Goal: Transaction & Acquisition: Purchase product/service

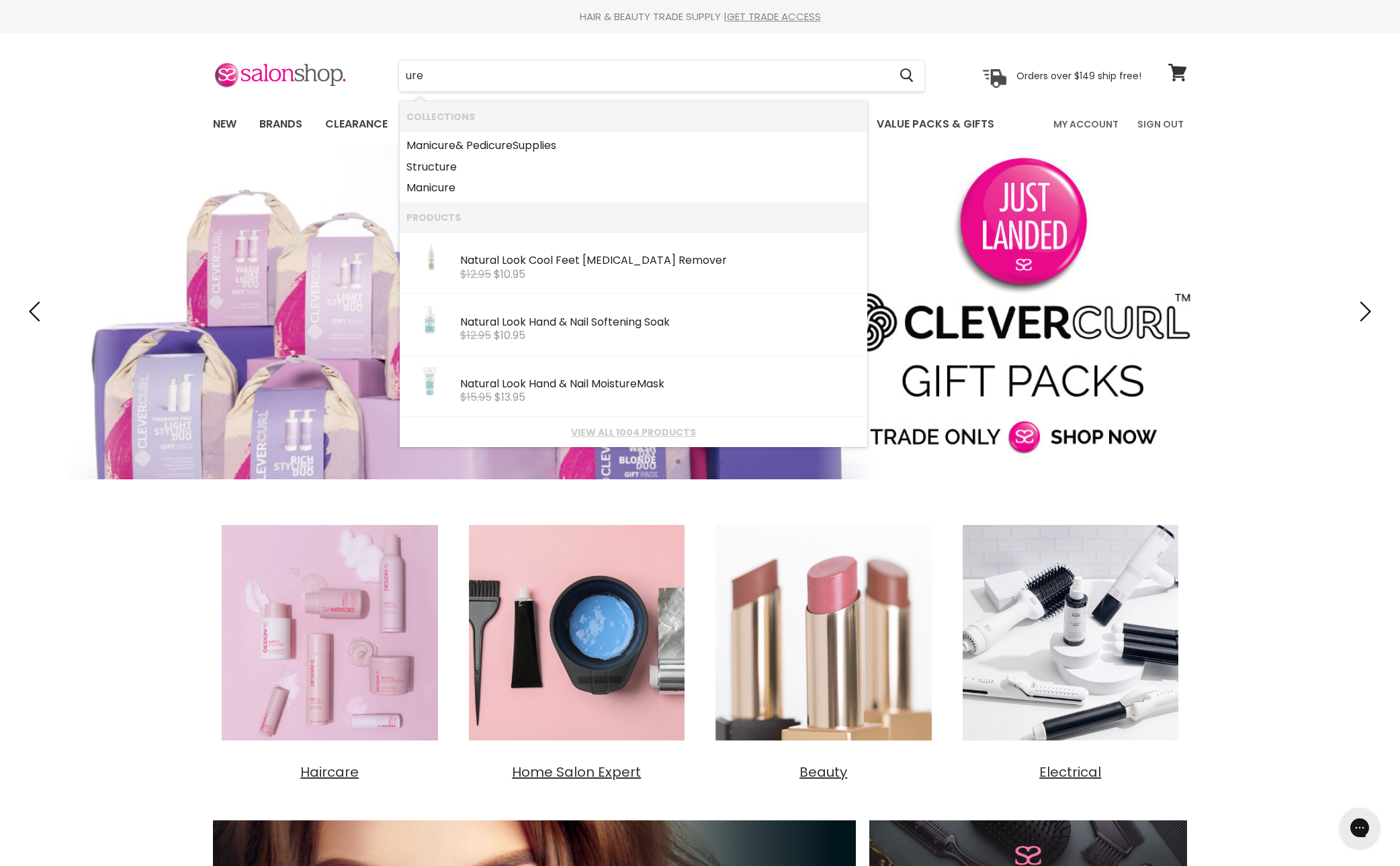
drag, startPoint x: 591, startPoint y: 84, endPoint x: 271, endPoint y: 45, distance: 322.4
click at [271, 45] on section "Menu ure Cancel" at bounding box center [700, 69] width 1008 height 71
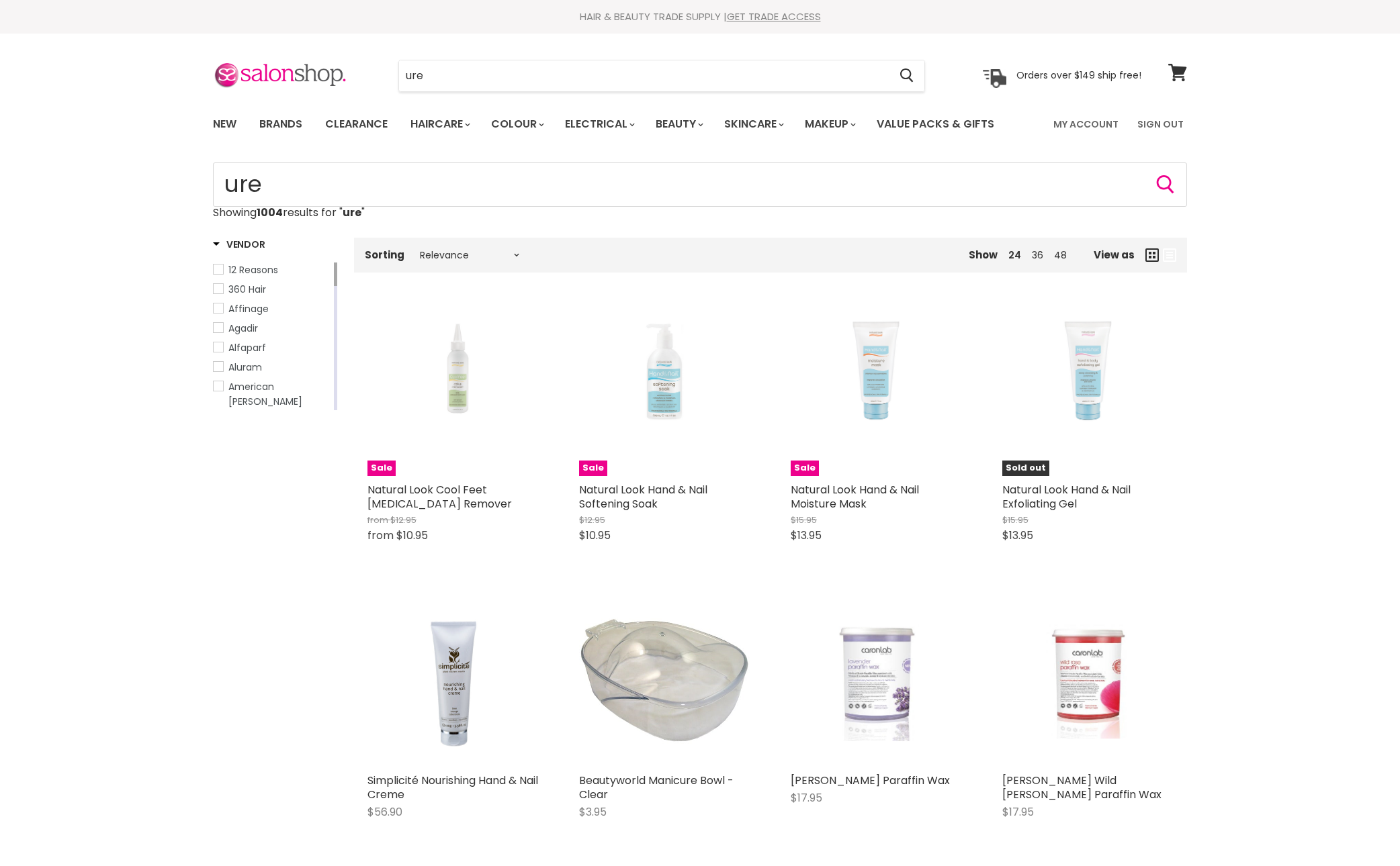
click at [363, 54] on section "Menu ure Cancel" at bounding box center [700, 69] width 1008 height 71
type input "u"
type input "davroe moisture"
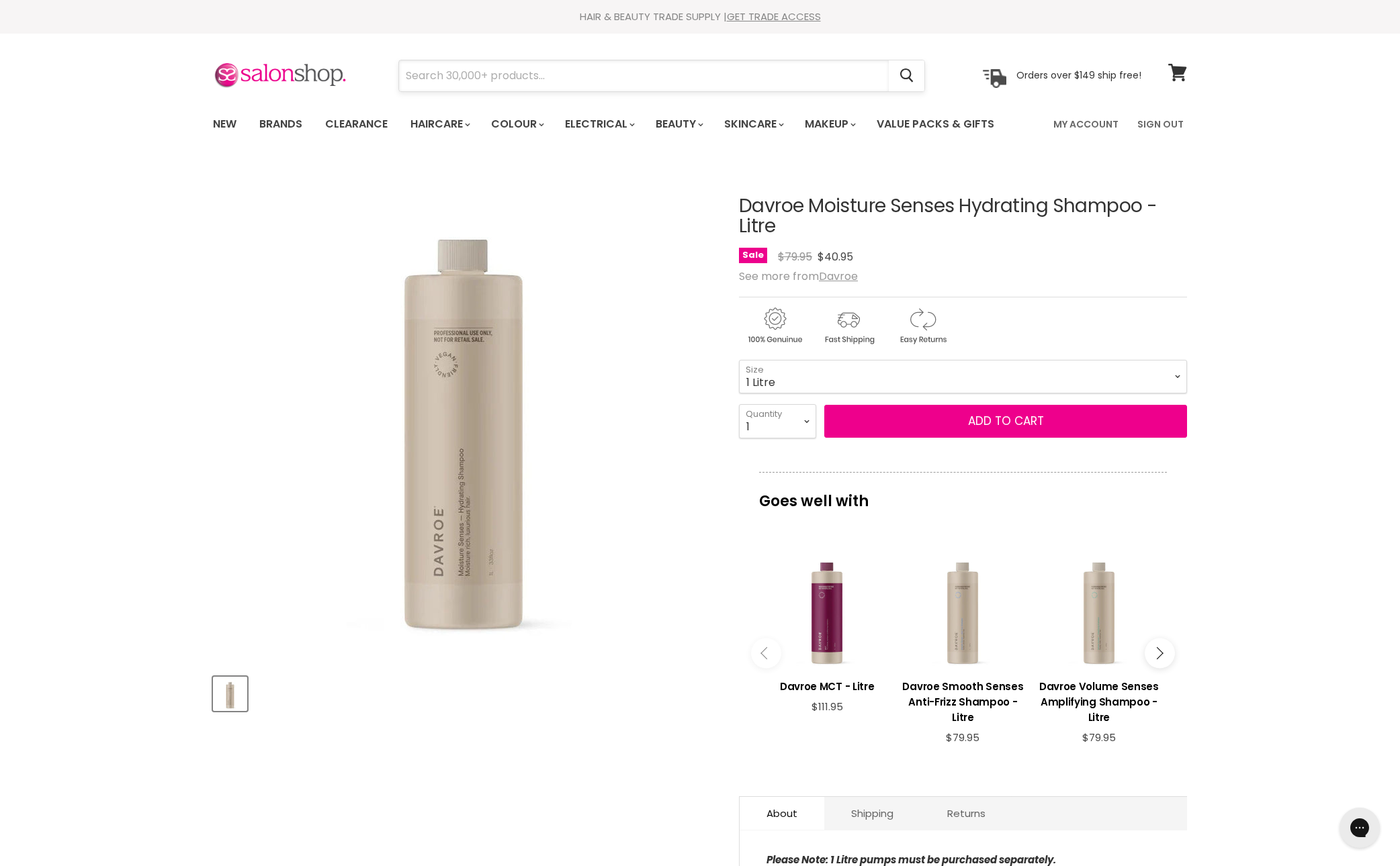
click at [617, 80] on input "Search" at bounding box center [644, 75] width 490 height 31
type input "alfaparf reparative"
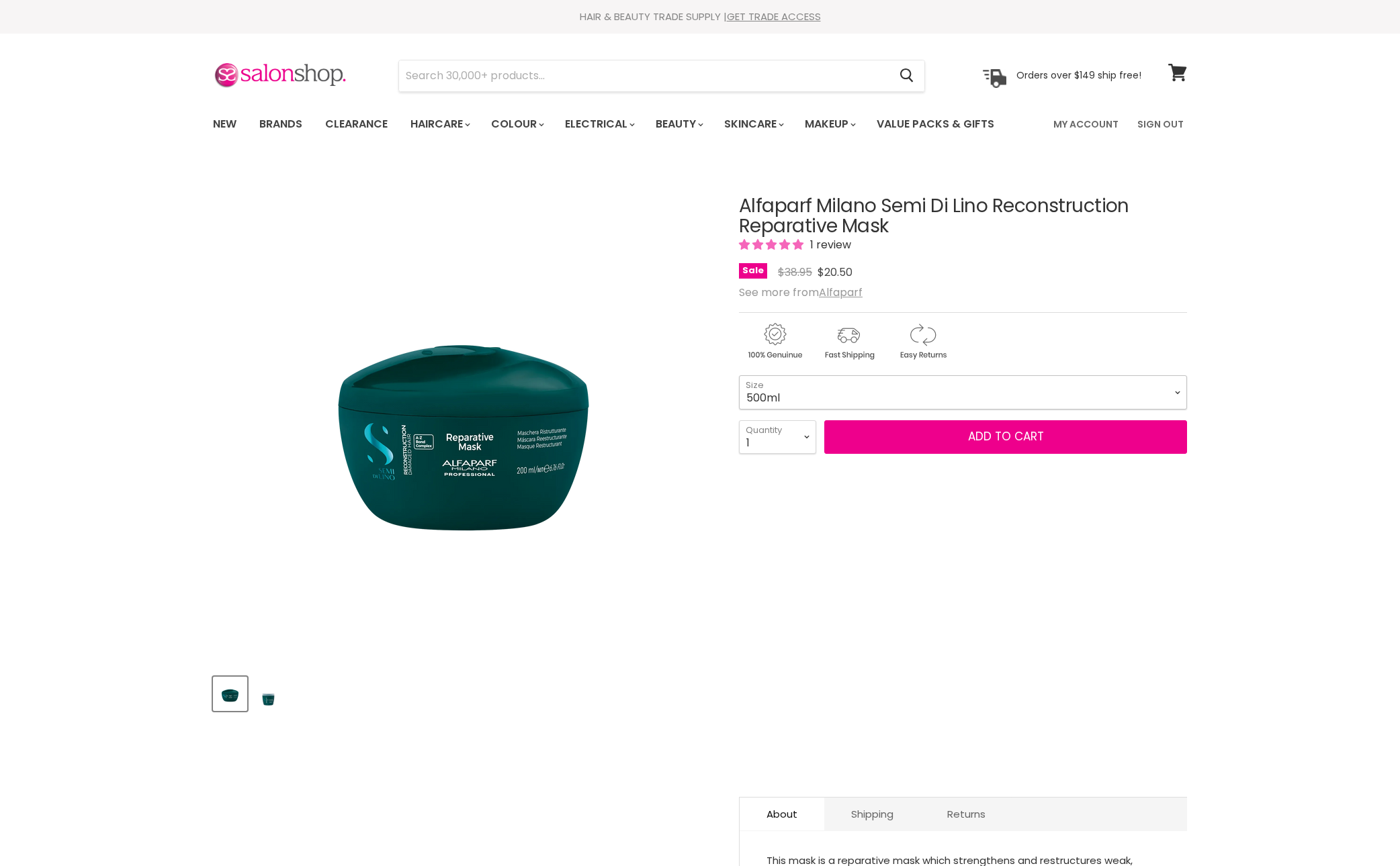
select select "500ml"
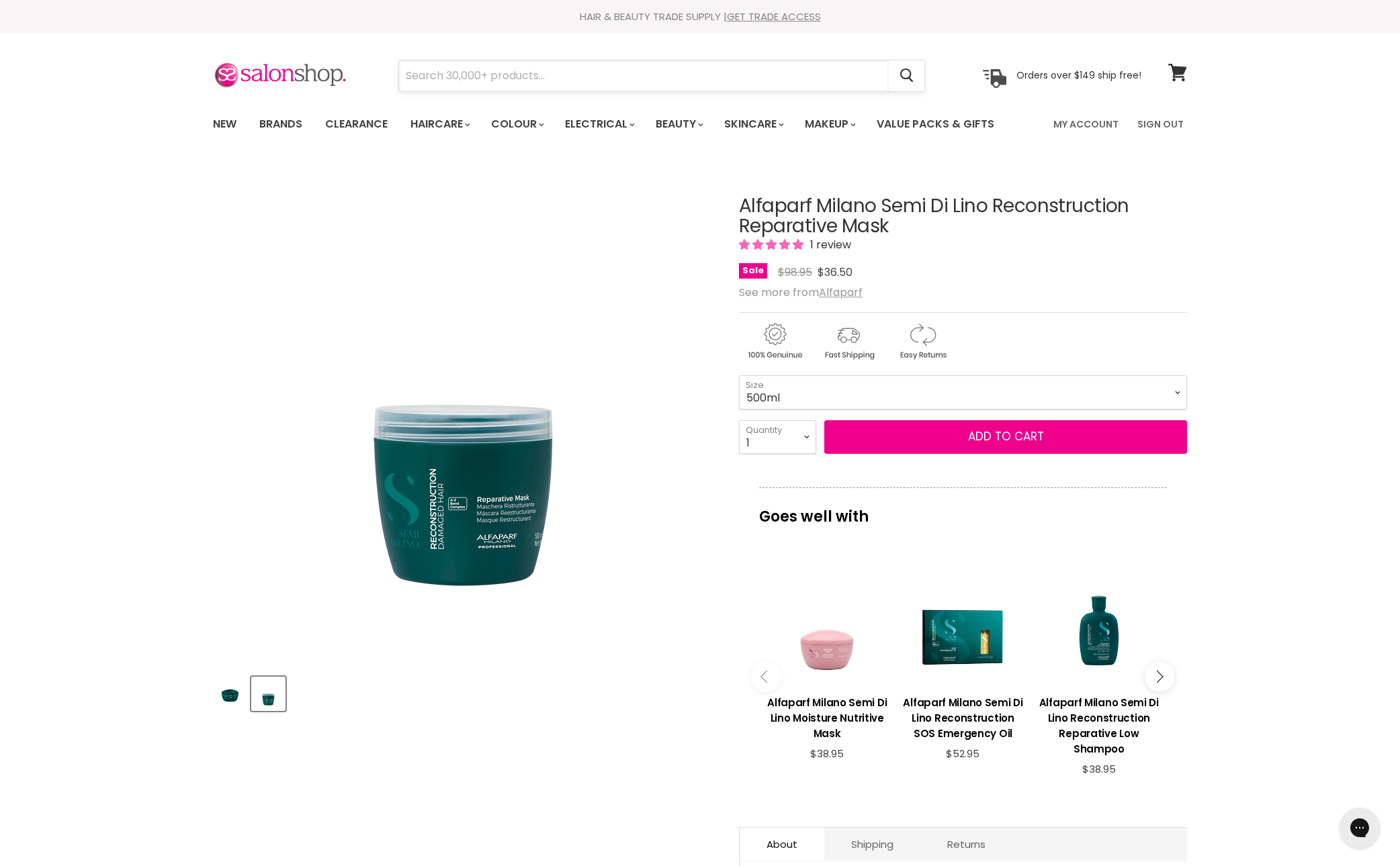
click at [659, 80] on input "Search" at bounding box center [644, 75] width 490 height 31
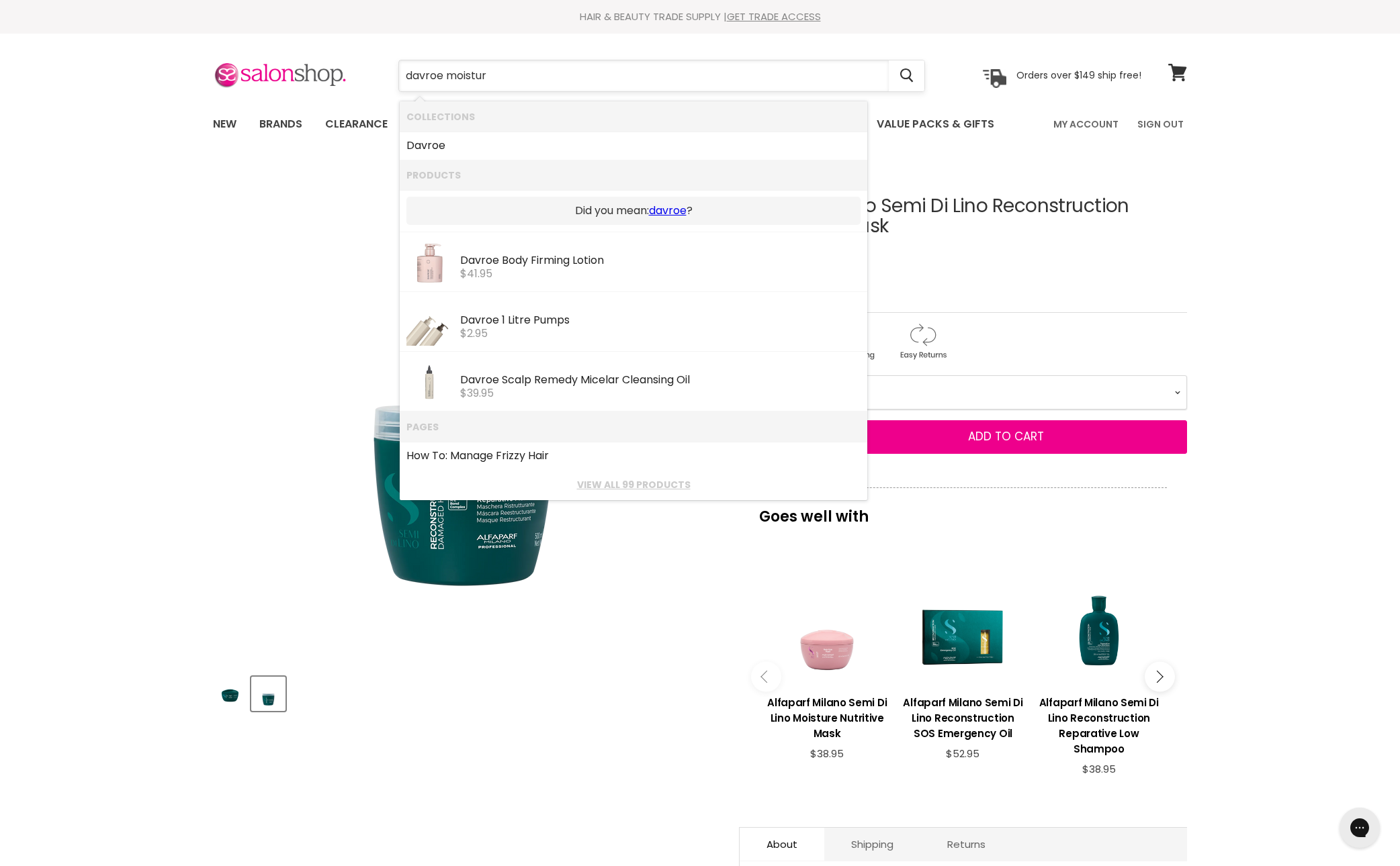
type input "davroe moisture"
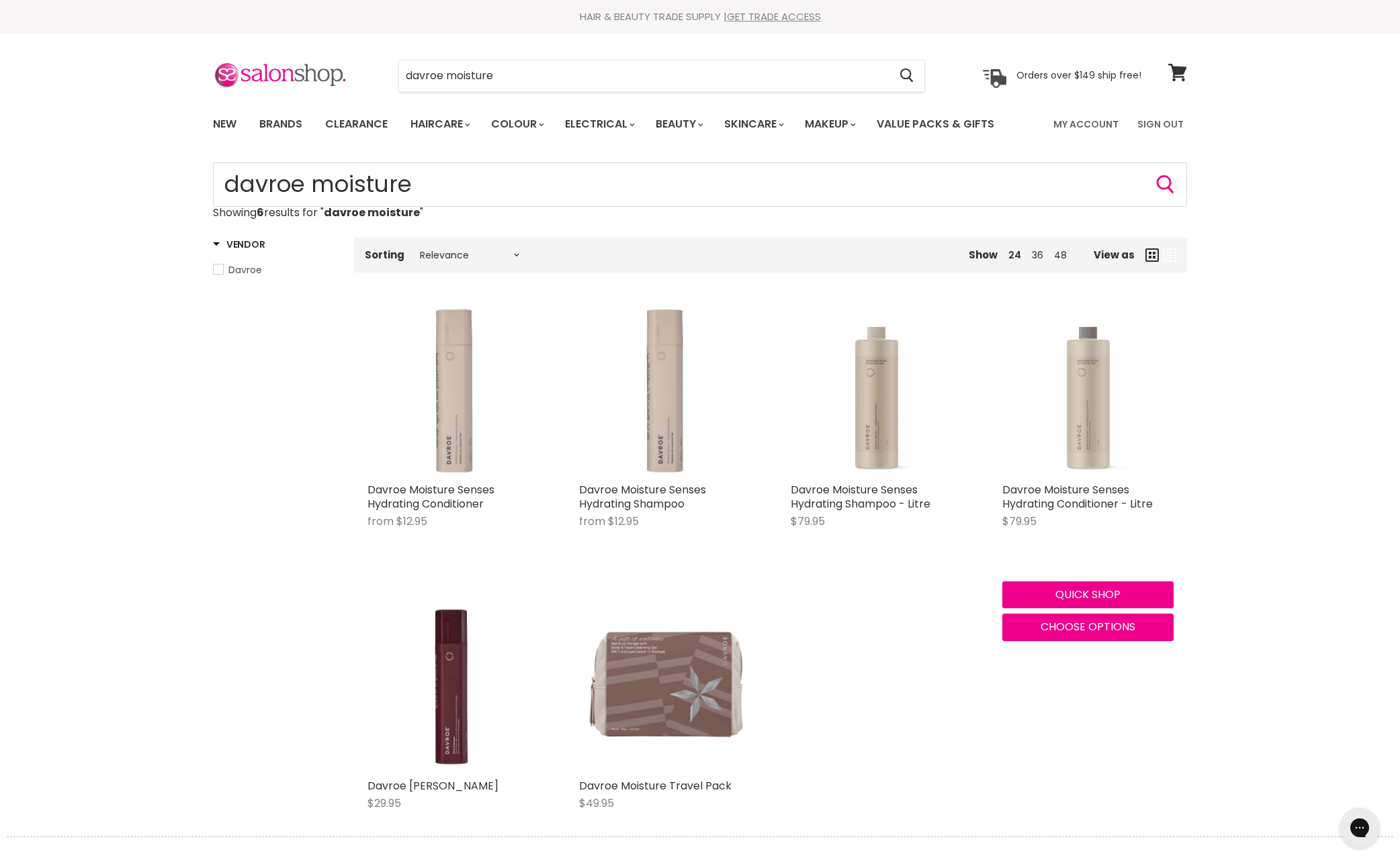
click at [1110, 476] on img "Main content" at bounding box center [1088, 390] width 171 height 171
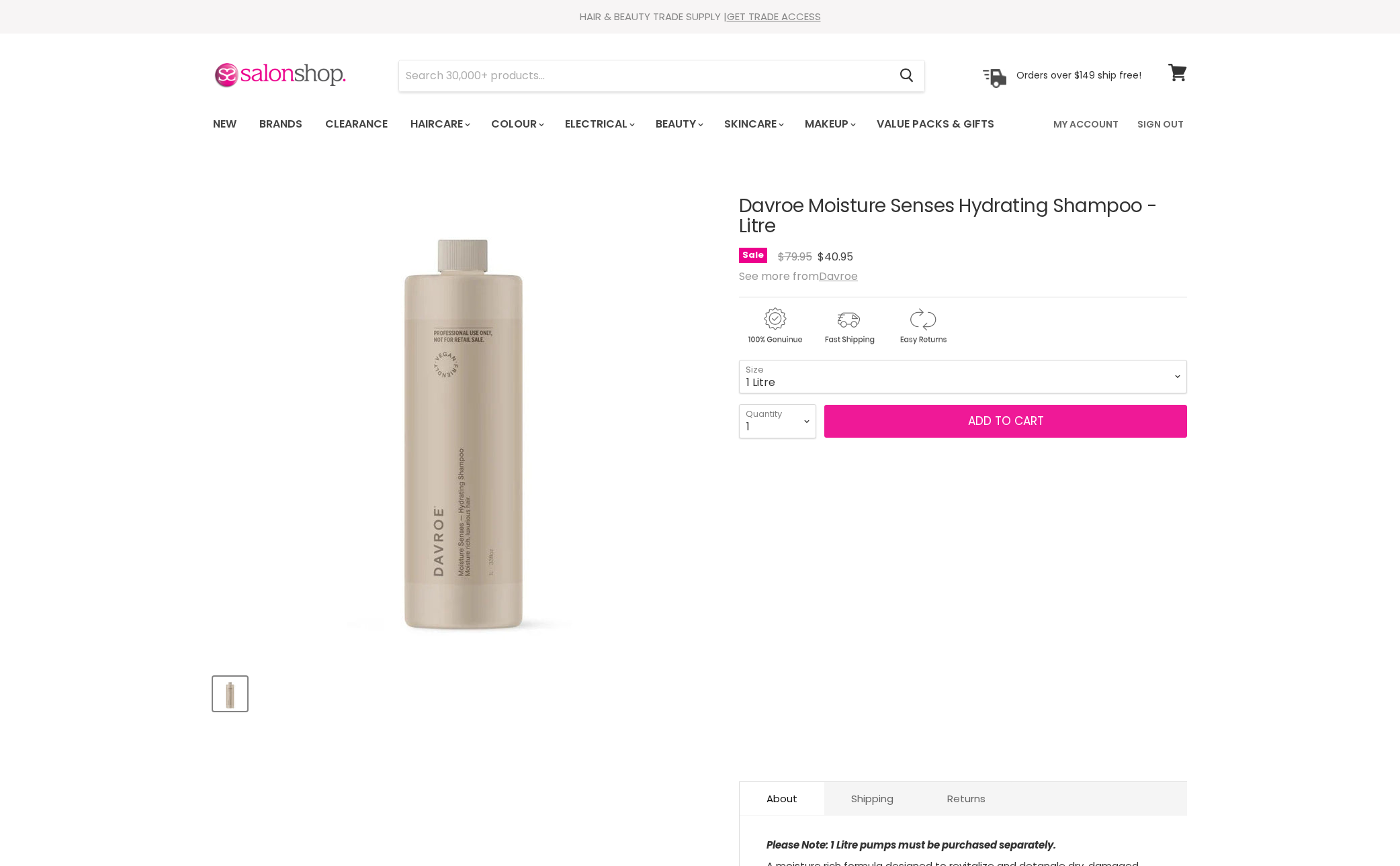
click at [1011, 429] on span "Add to cart" at bounding box center [1006, 420] width 76 height 16
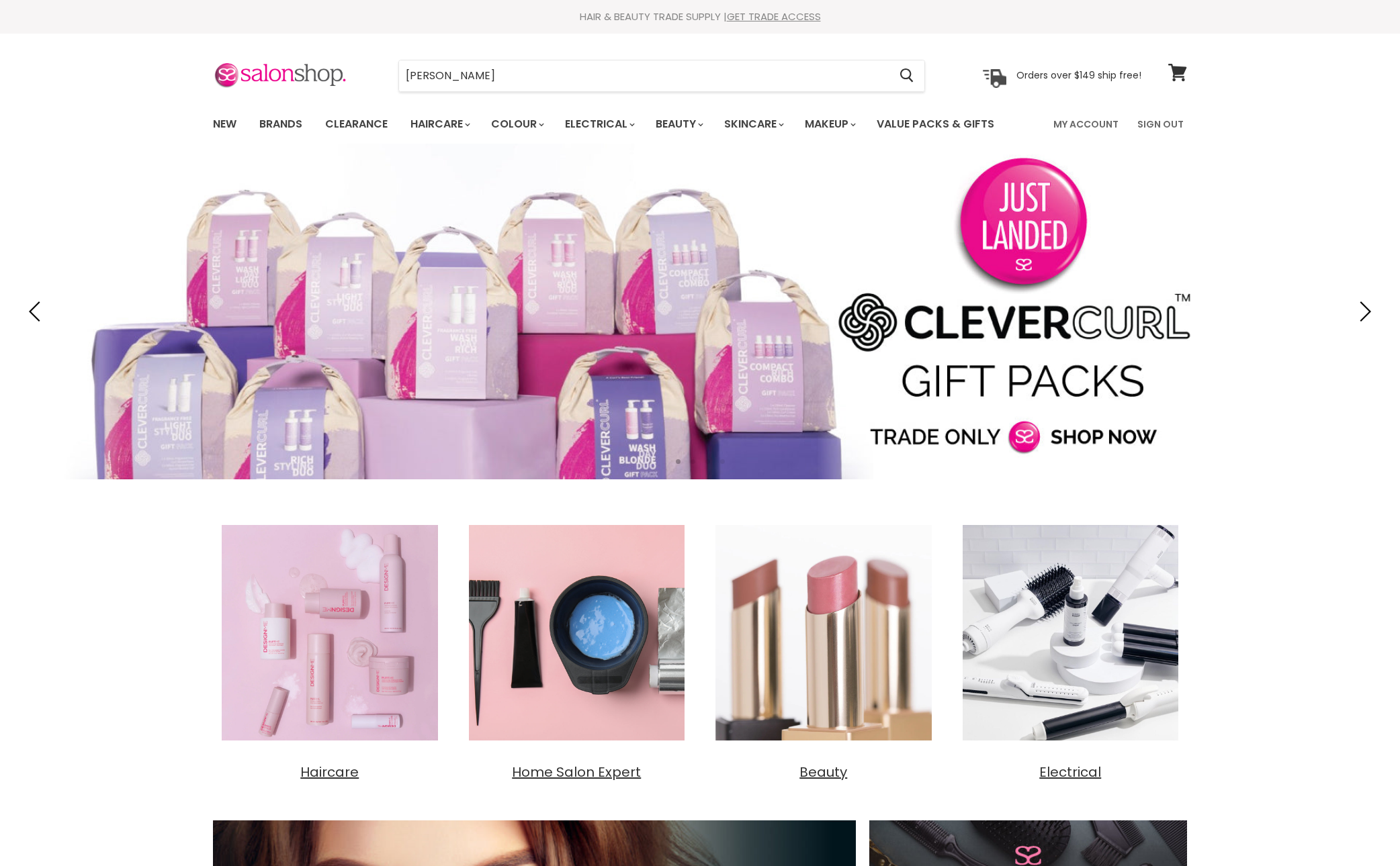
type input "alfa"
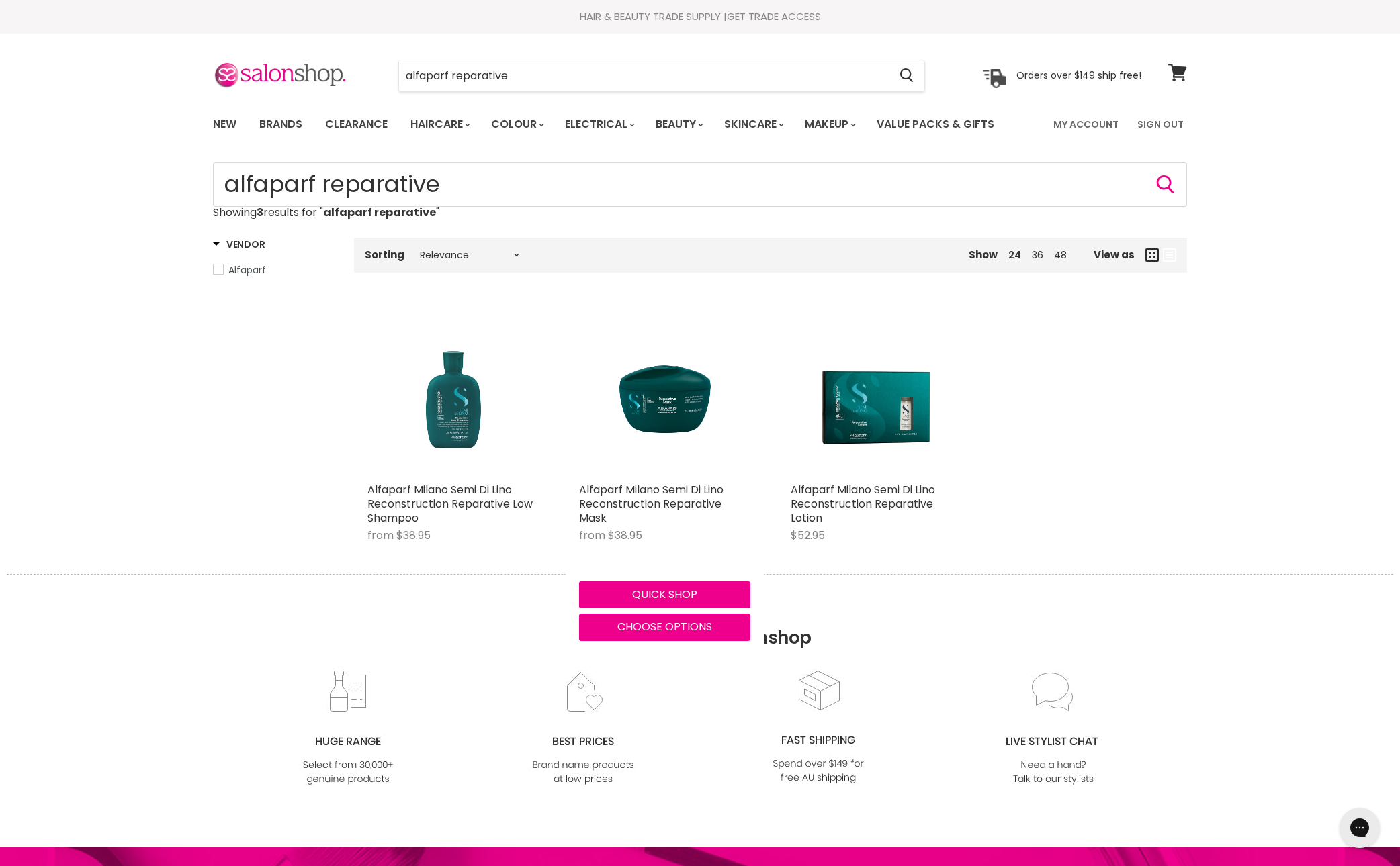
click at [457, 476] on img "Main content" at bounding box center [453, 390] width 171 height 171
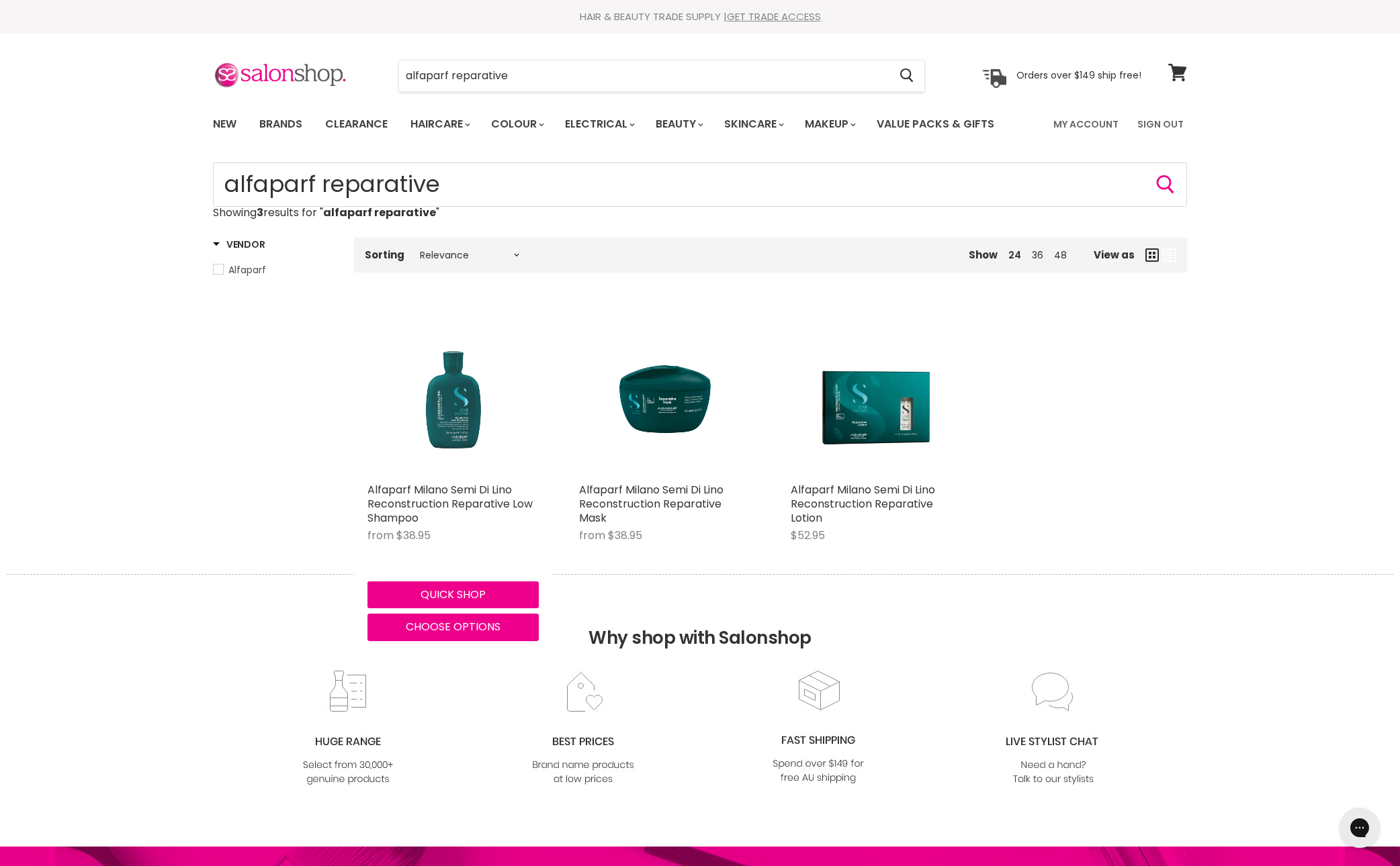
click at [457, 476] on img "Main content" at bounding box center [453, 390] width 171 height 171
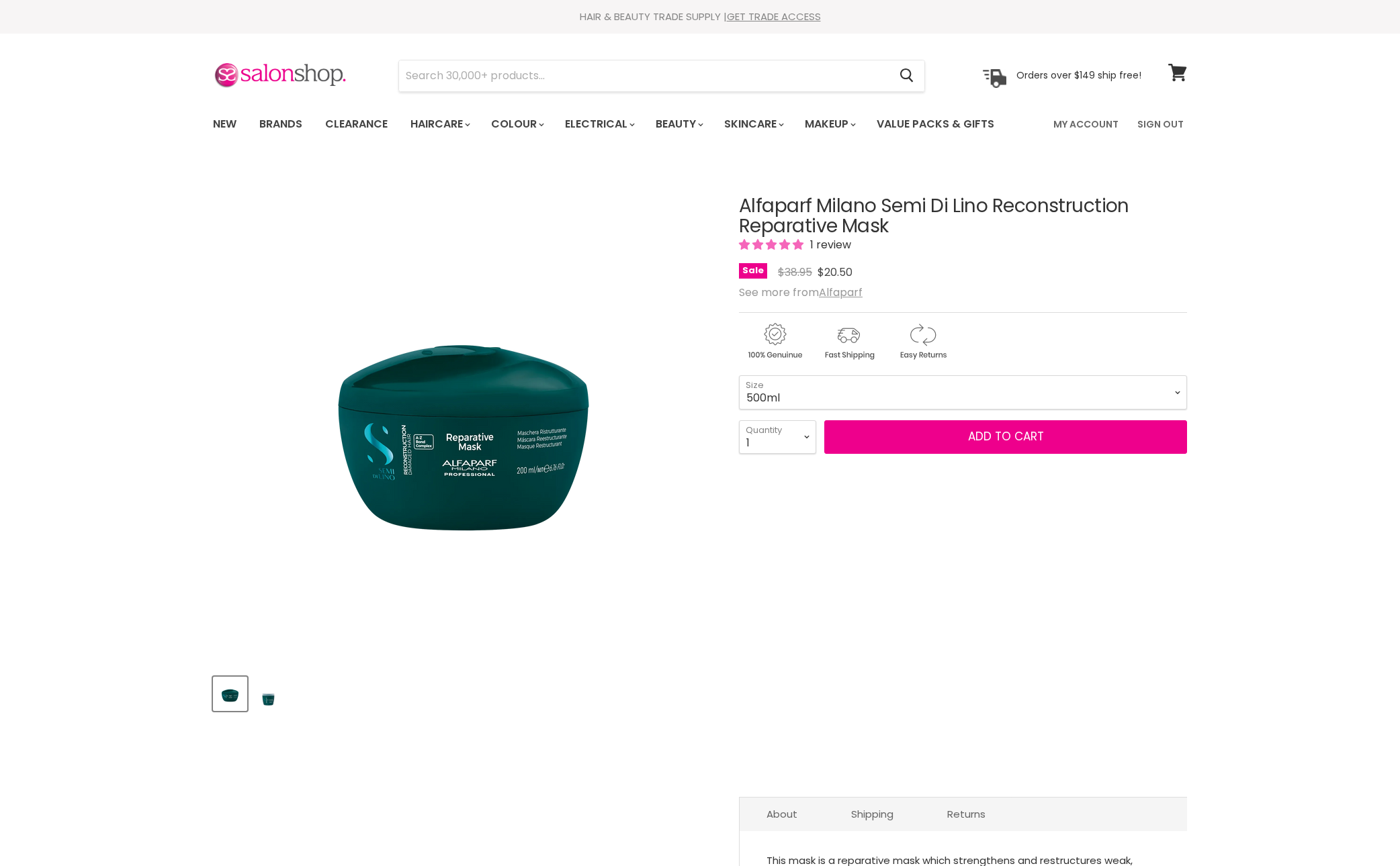
select select "500ml"
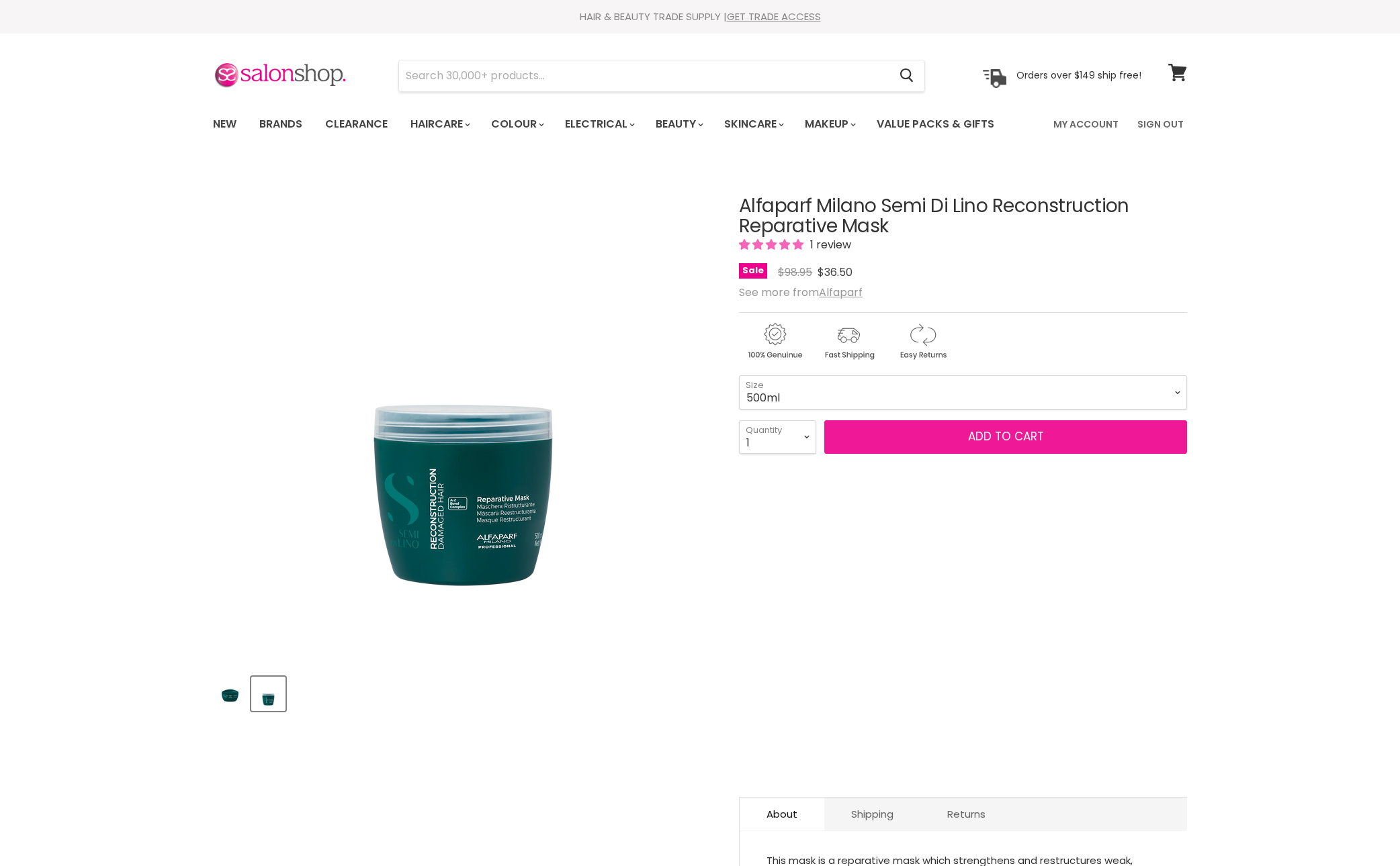
click at [940, 454] on button "Add to cart" at bounding box center [1006, 437] width 363 height 33
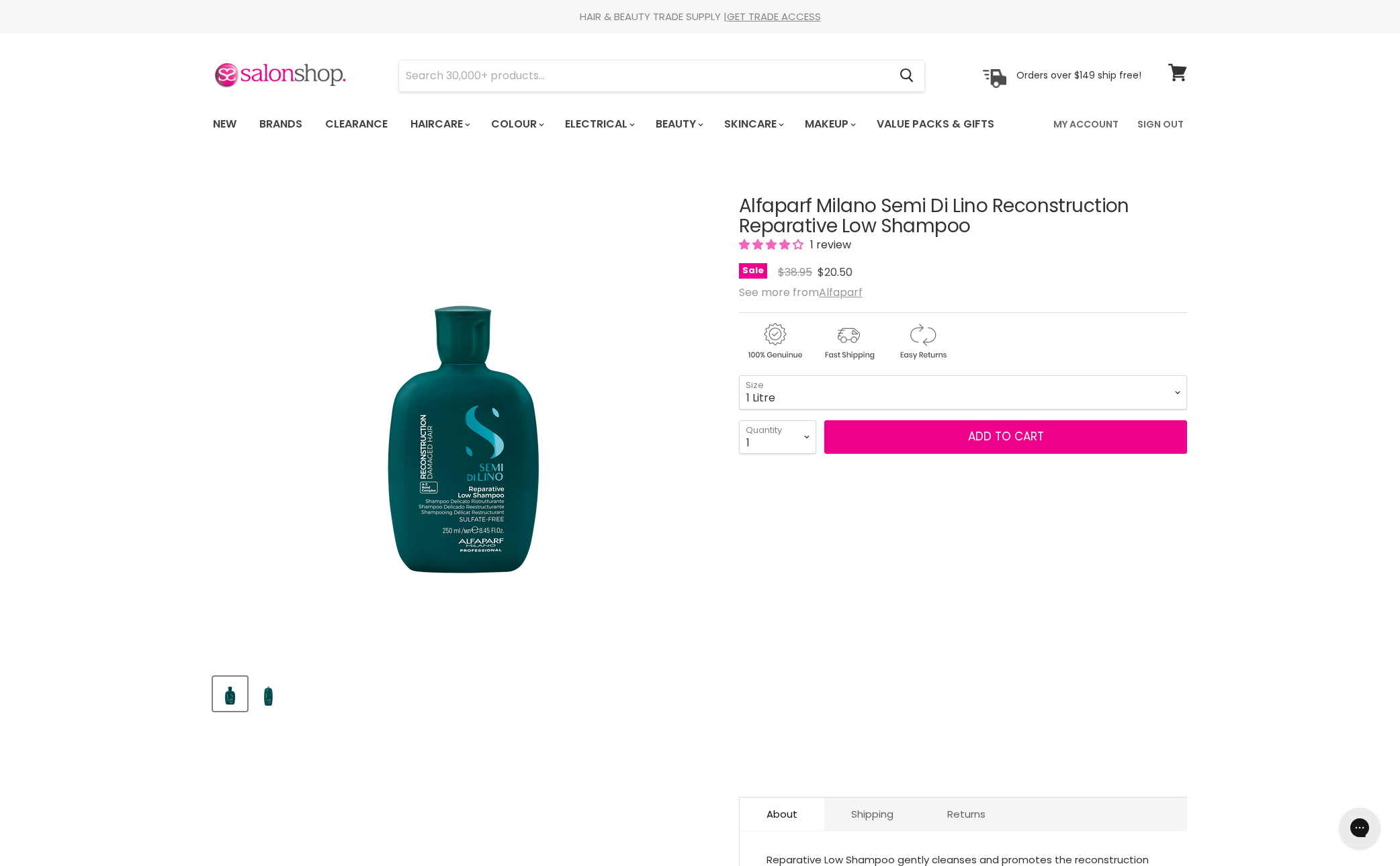
select select "1 Litre"
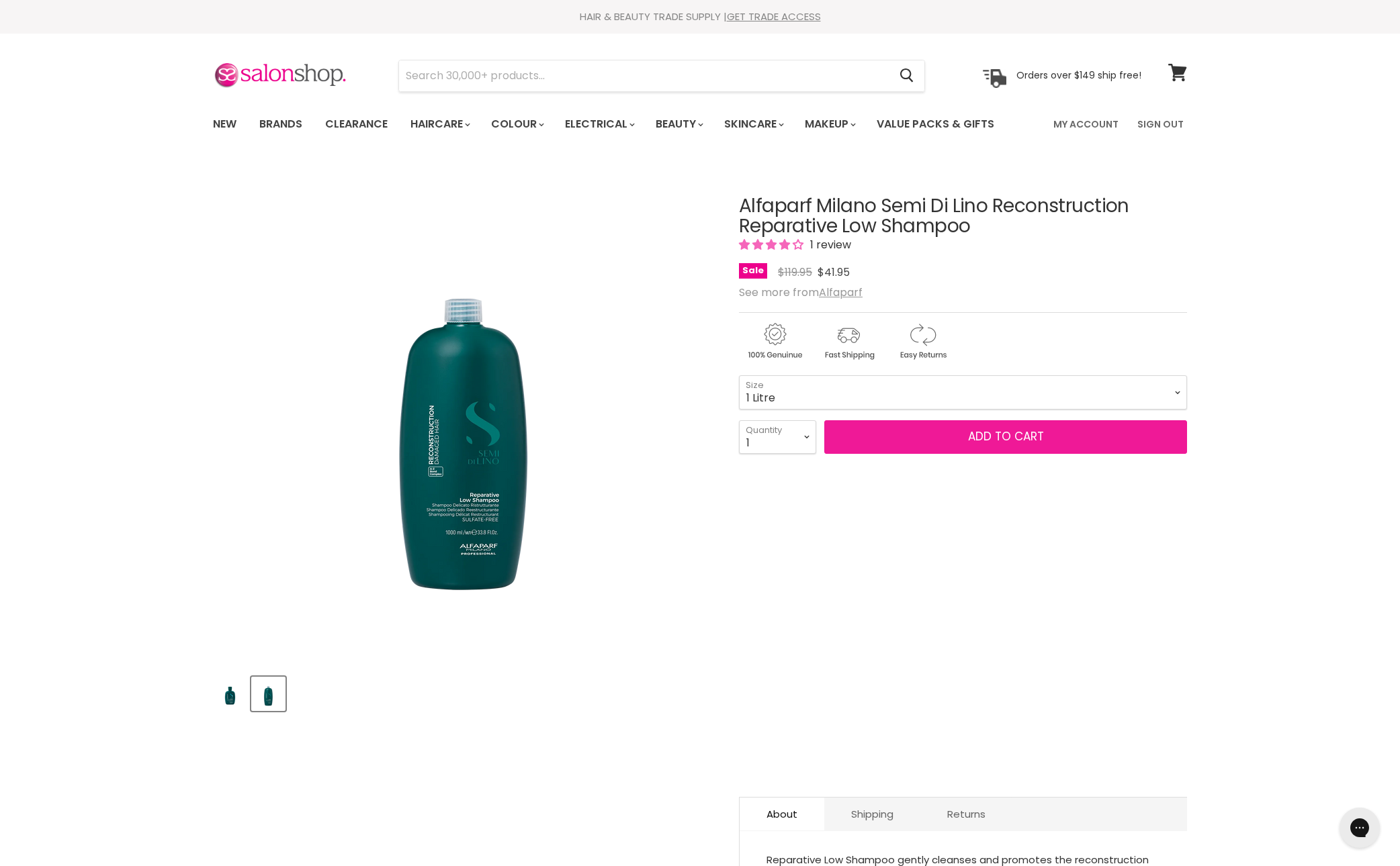
click at [958, 454] on button "Add to cart" at bounding box center [1006, 437] width 363 height 33
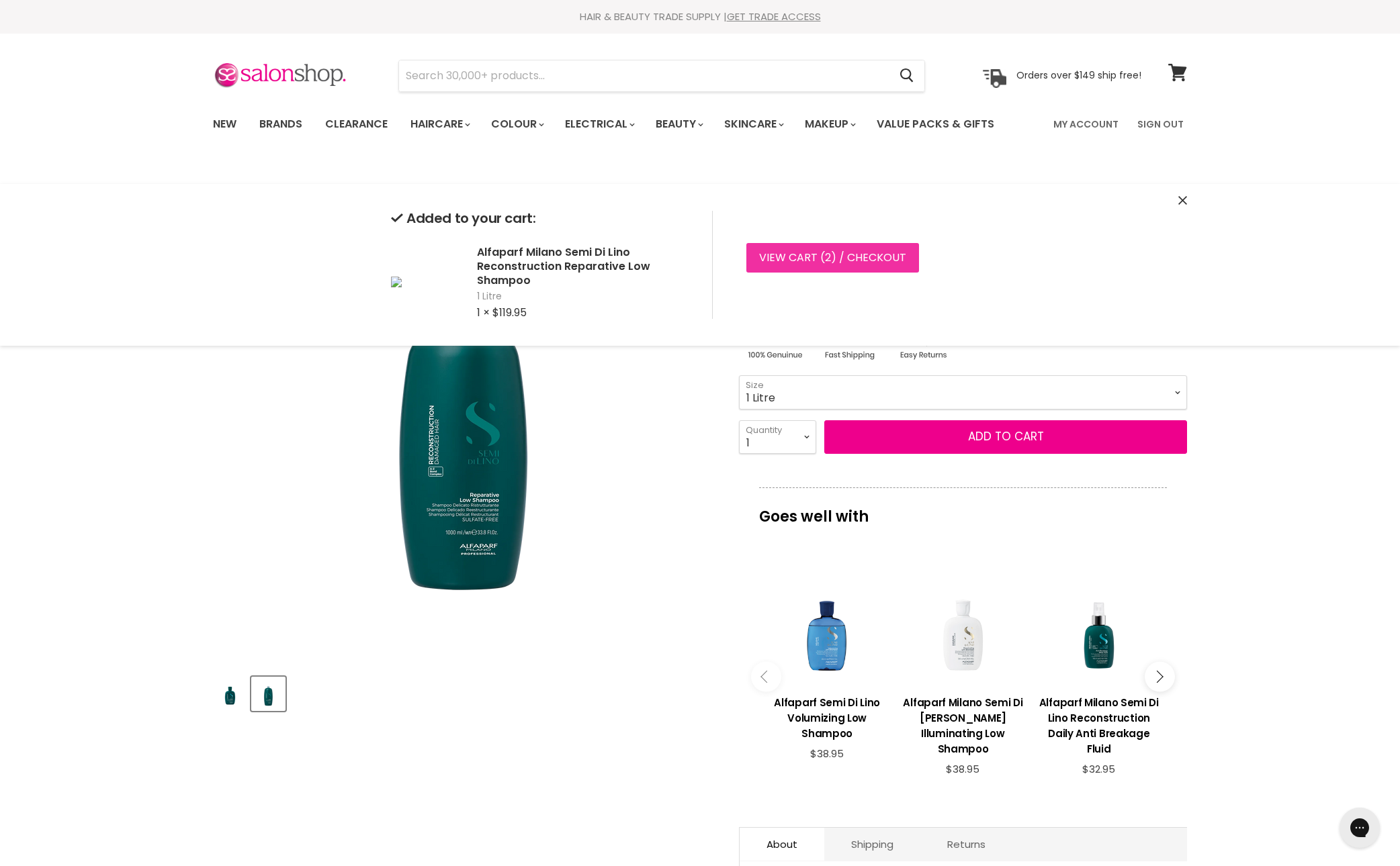
click at [859, 268] on link "View cart ( 2 ) / Checkout" at bounding box center [833, 258] width 172 height 30
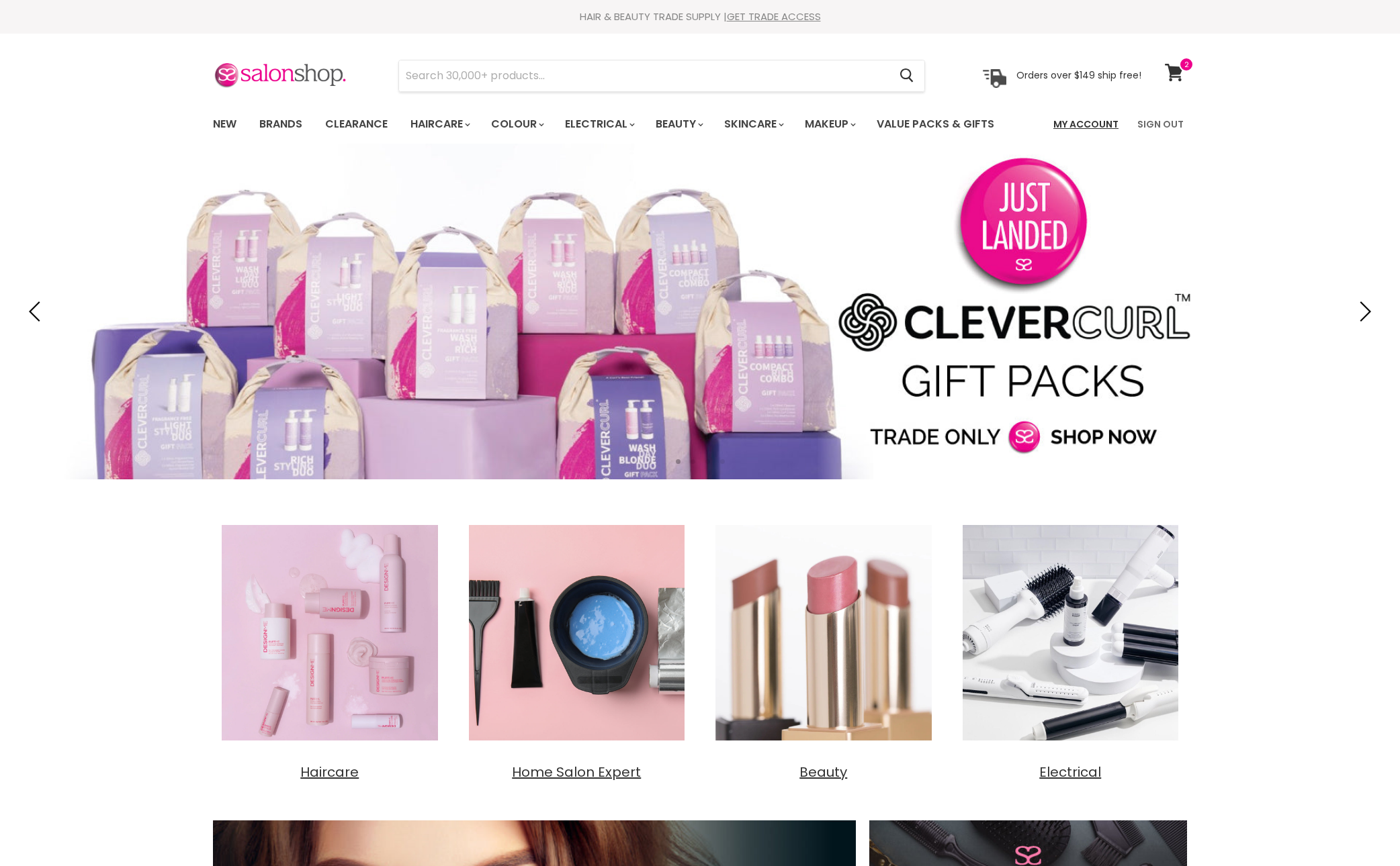
click at [1080, 135] on link "My Account" at bounding box center [1086, 124] width 82 height 28
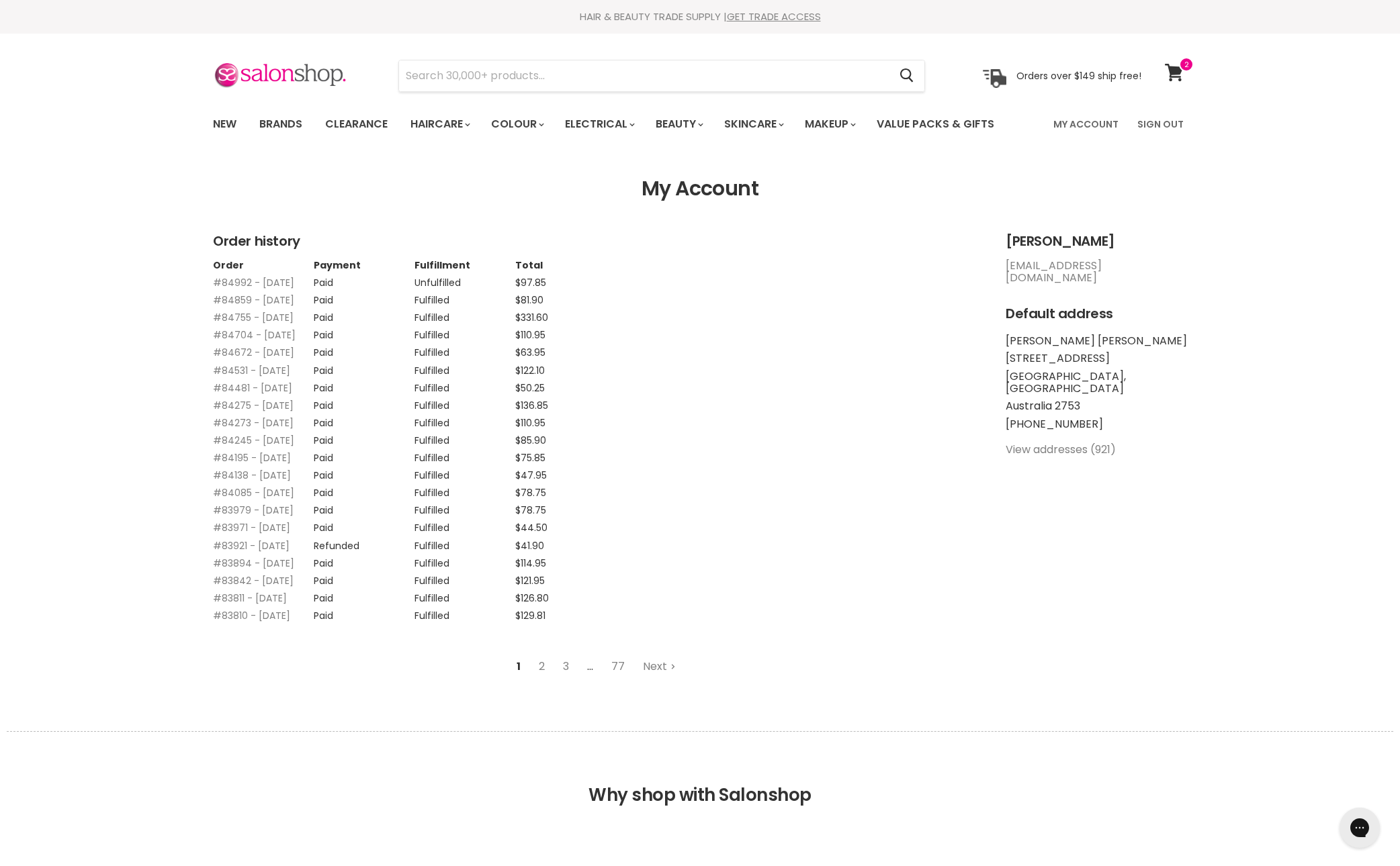
click at [1060, 317] on div "[PERSON_NAME] [EMAIL_ADDRESS][DOMAIN_NAME] Default address [PERSON_NAME] [PERSO…" at bounding box center [1097, 350] width 182 height 233
click at [1059, 285] on link "[EMAIL_ADDRESS][DOMAIN_NAME]" at bounding box center [1054, 271] width 96 height 28
click at [1172, 84] on link "View cart" at bounding box center [1176, 72] width 35 height 31
